Goal: Information Seeking & Learning: Learn about a topic

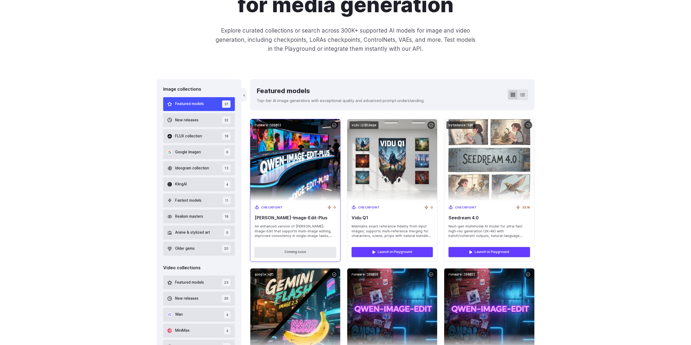
click at [306, 156] on img at bounding box center [295, 160] width 99 height 90
click at [285, 207] on div "Checkpoint 0" at bounding box center [295, 207] width 81 height 5
click at [282, 219] on span "[PERSON_NAME]-Image-Edit-Plus" at bounding box center [295, 217] width 81 height 5
click at [276, 126] on code "runware:108@22" at bounding box center [267, 125] width 31 height 8
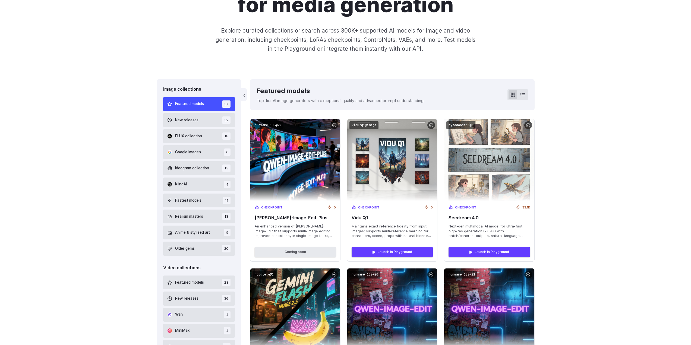
click at [344, 73] on div "Explore AI models for media generation Explore curated collections or search ac…" at bounding box center [345, 10] width 691 height 138
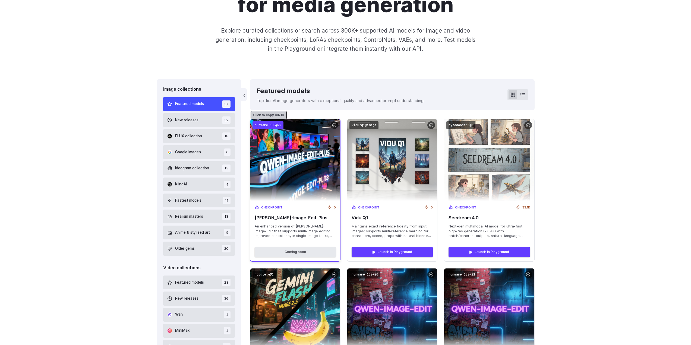
click at [272, 125] on code "runware:108@22" at bounding box center [267, 125] width 31 height 8
click at [274, 125] on code "runware:108@22" at bounding box center [267, 125] width 31 height 8
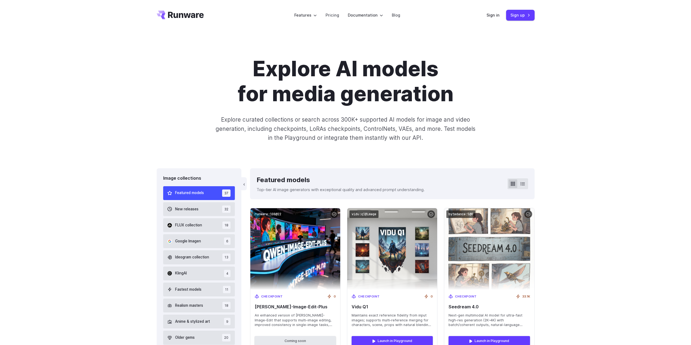
click at [292, 45] on div "Explore AI models for media generation Explore curated collections or search ac…" at bounding box center [345, 99] width 691 height 138
click at [337, 41] on div "Explore AI models for media generation Explore curated collections or search ac…" at bounding box center [345, 99] width 691 height 138
